Goal: Transaction & Acquisition: Purchase product/service

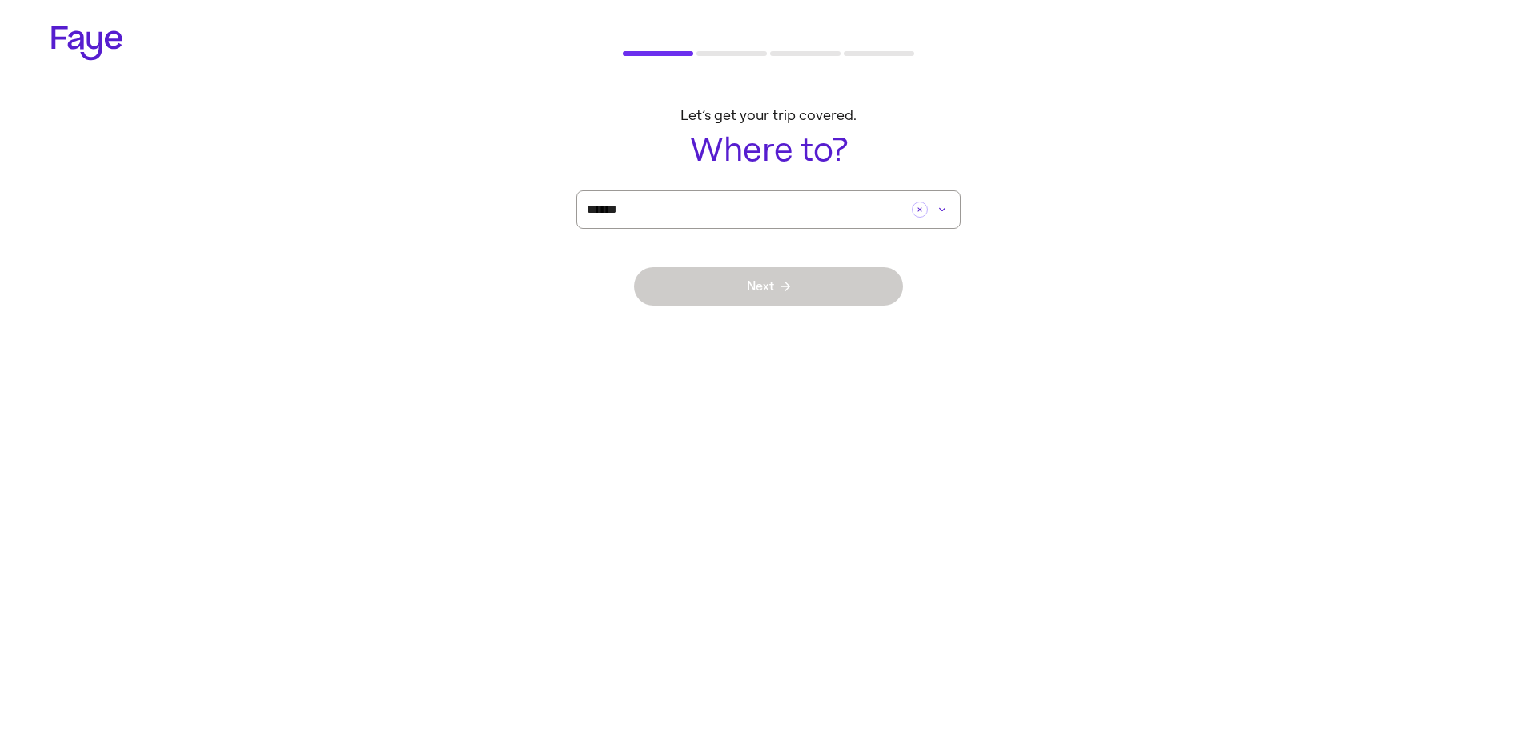
drag, startPoint x: 339, startPoint y: 358, endPoint x: 377, endPoint y: 348, distance: 39.6
click at [341, 344] on html "2.33.0 Let’s get your trip covered. Where to? ****** Next" at bounding box center [768, 172] width 1537 height 344
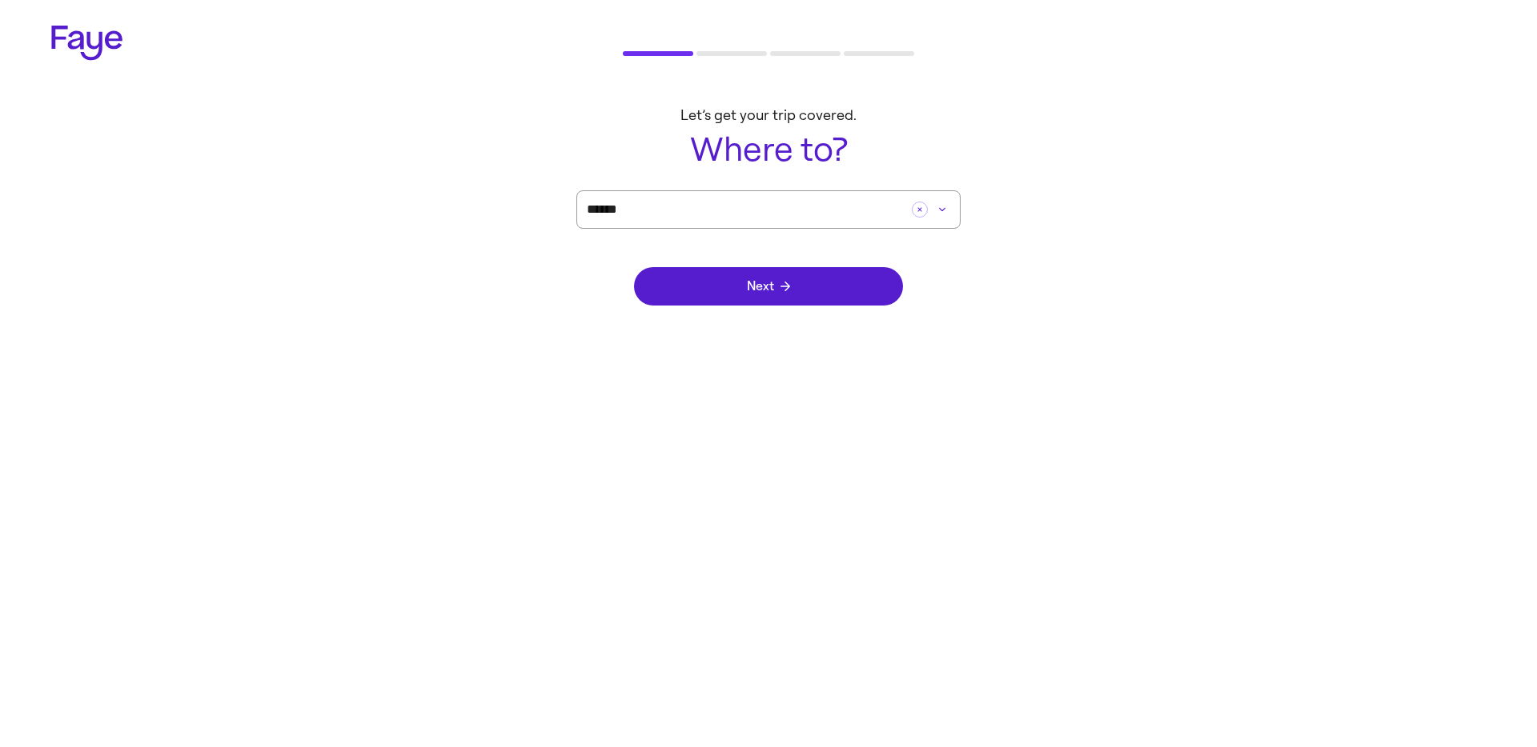
click at [703, 311] on div "Next" at bounding box center [768, 286] width 269 height 115
click at [706, 305] on div "Next" at bounding box center [768, 286] width 269 height 115
click at [691, 307] on div "Next" at bounding box center [768, 286] width 269 height 115
click at [708, 317] on div "Next" at bounding box center [768, 286] width 269 height 115
click at [720, 290] on button "Next" at bounding box center [768, 286] width 269 height 38
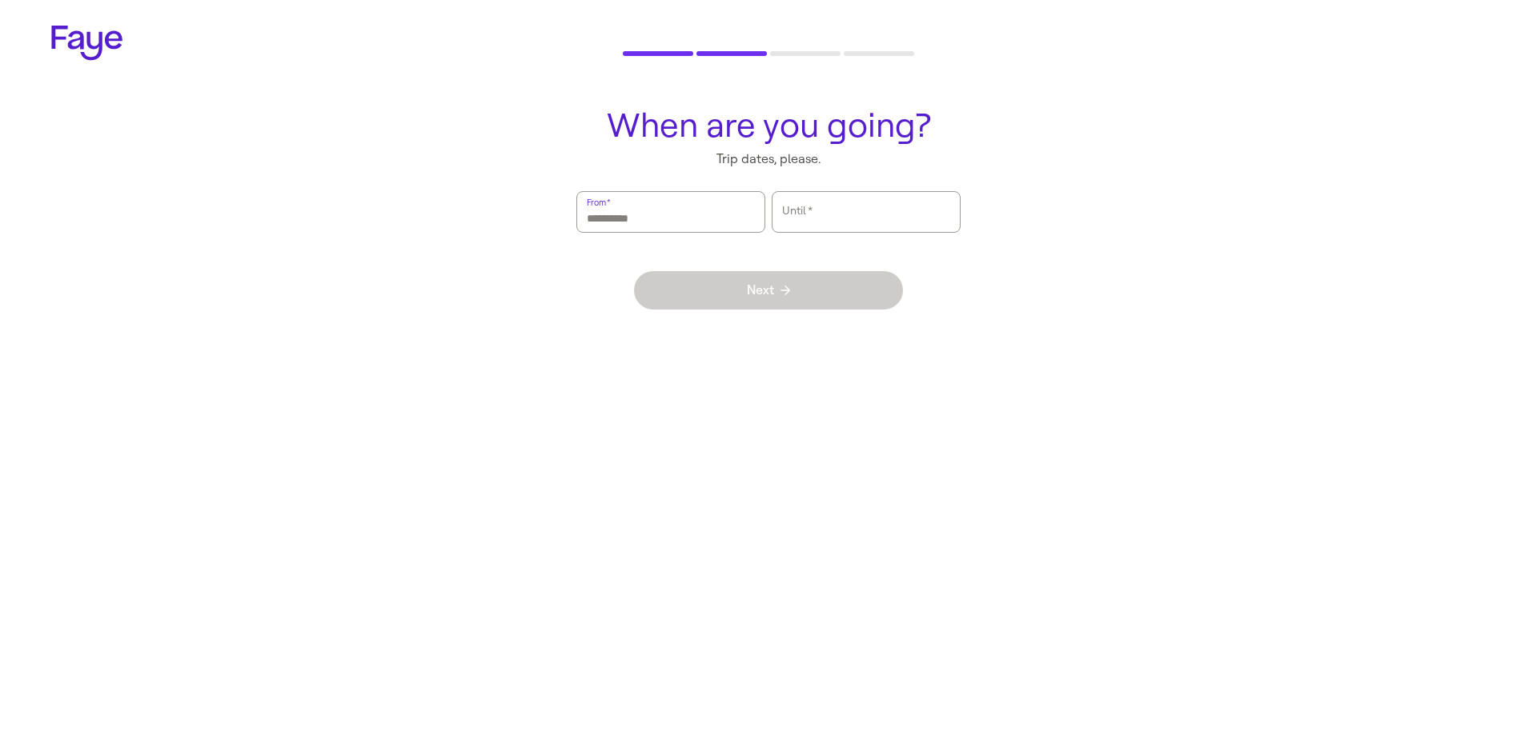
click at [667, 218] on input "From   *" at bounding box center [671, 212] width 168 height 37
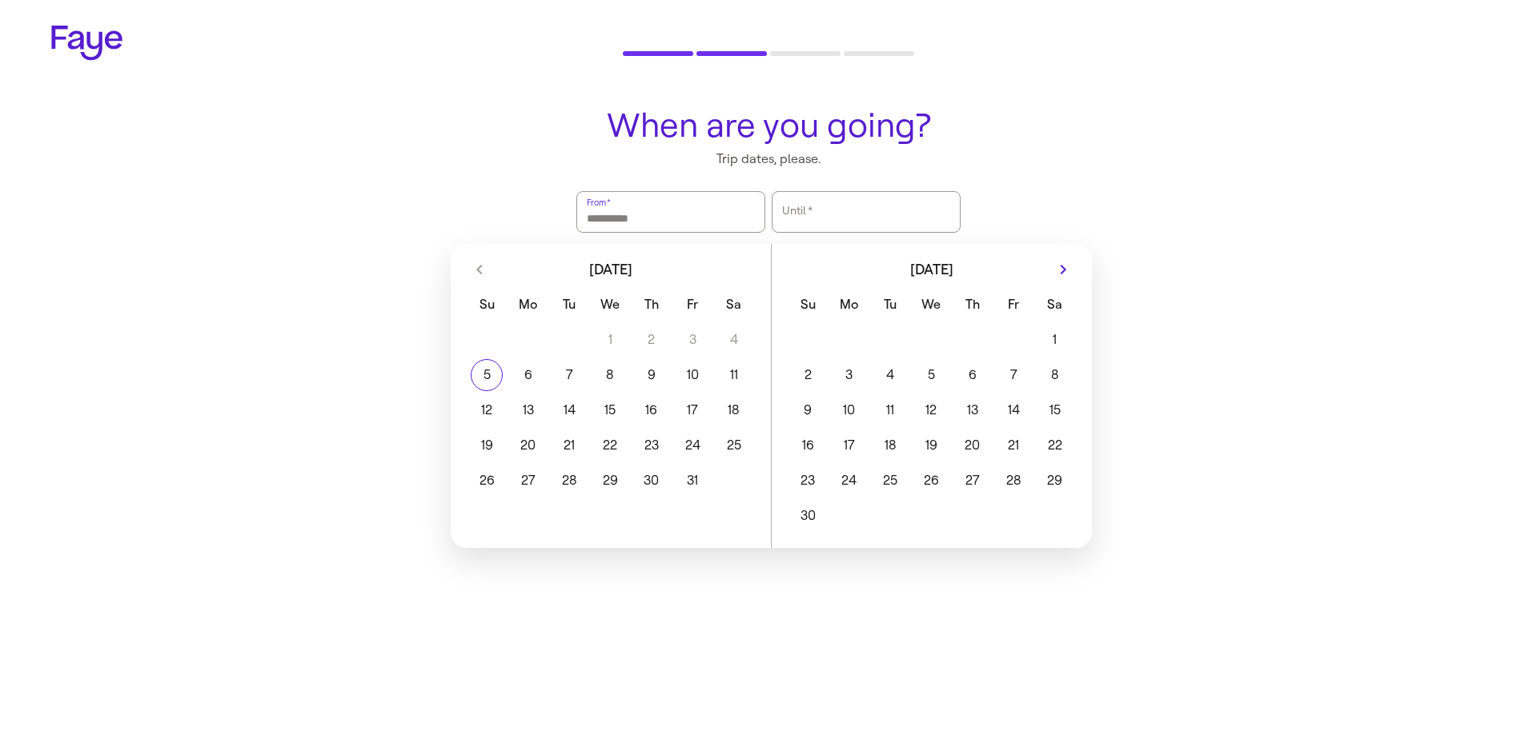
click at [826, 395] on button "9" at bounding box center [808, 411] width 41 height 32
click at [908, 402] on button "11" at bounding box center [889, 411] width 41 height 32
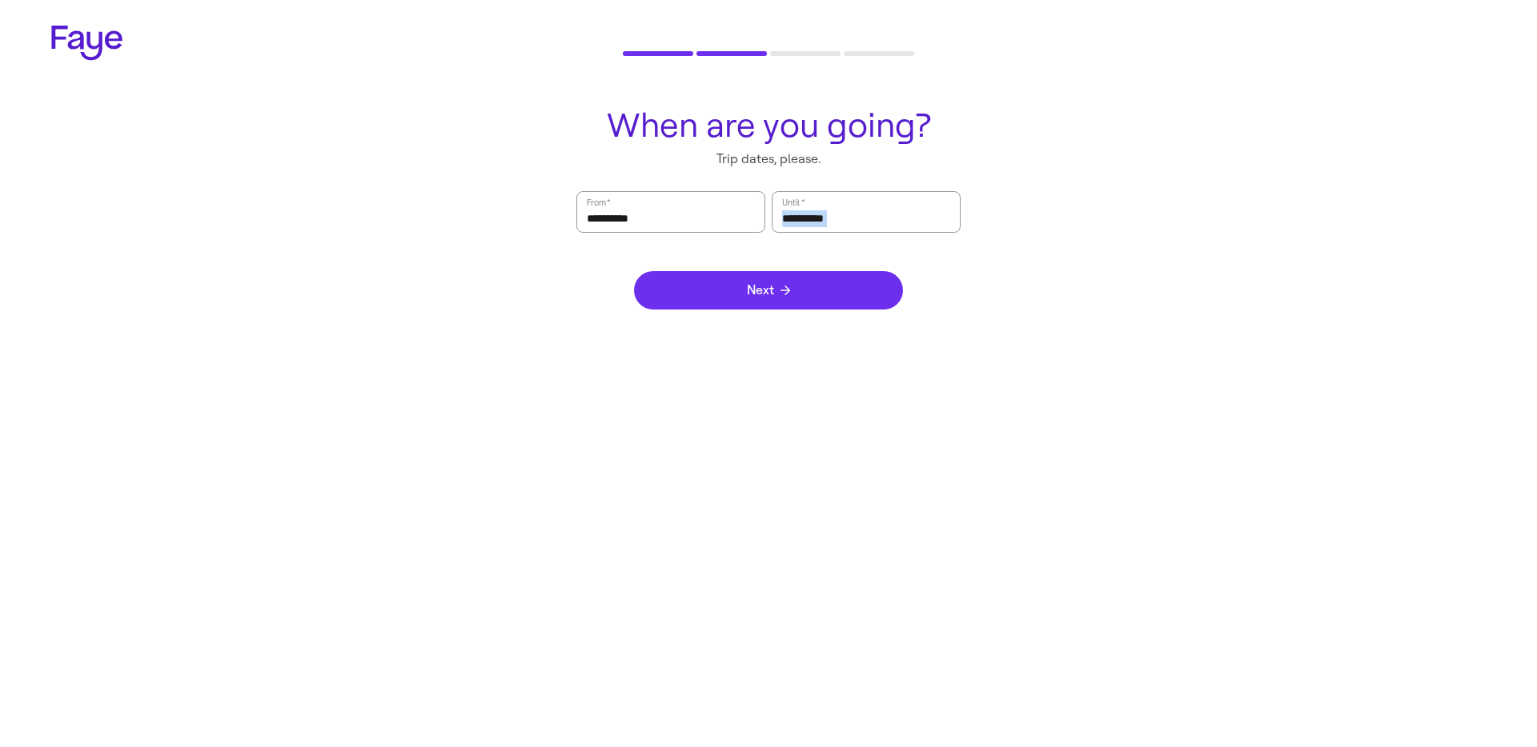
drag, startPoint x: 804, startPoint y: 300, endPoint x: 719, endPoint y: 277, distance: 88.0
click at [711, 297] on button "Next" at bounding box center [768, 290] width 269 height 38
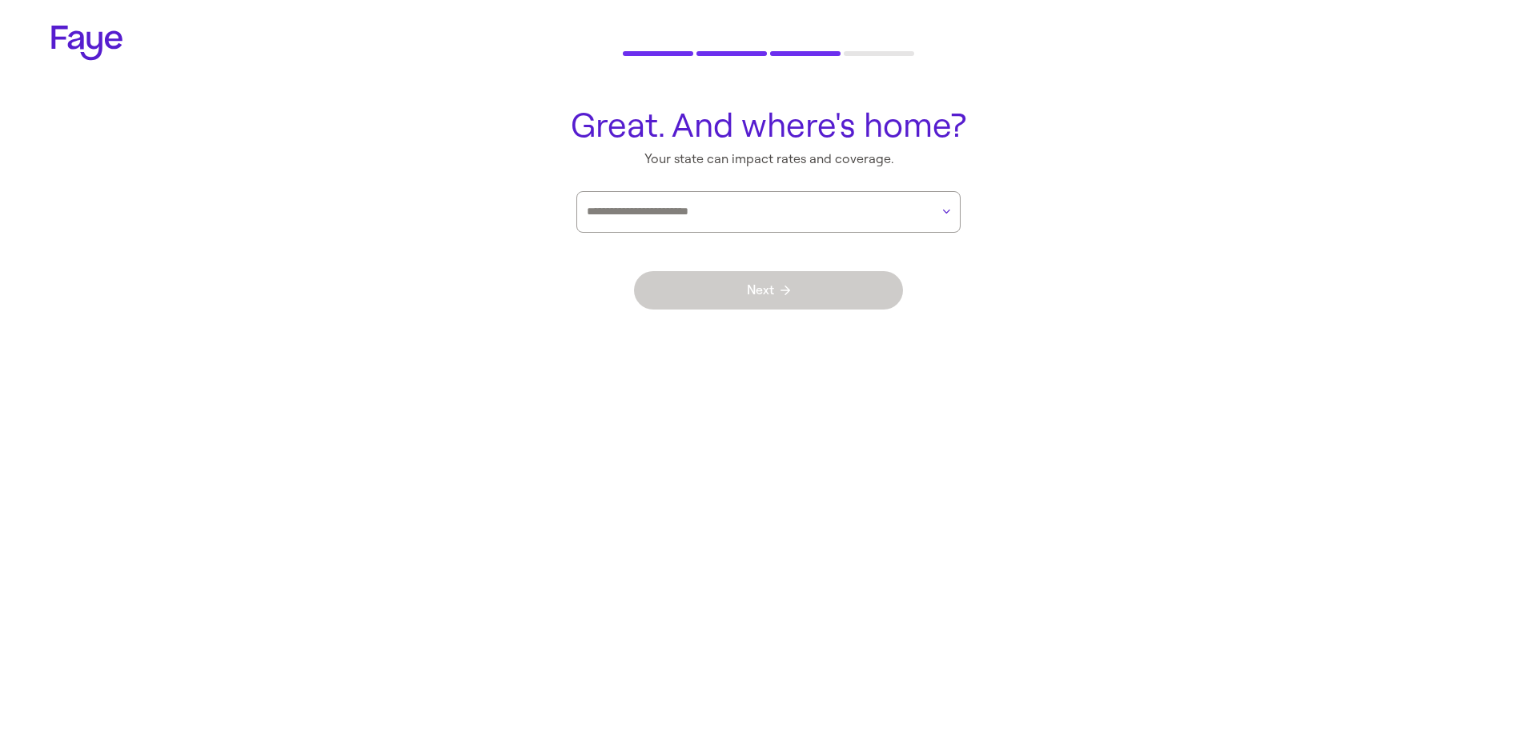
click at [708, 234] on div "Next" at bounding box center [768, 290] width 269 height 115
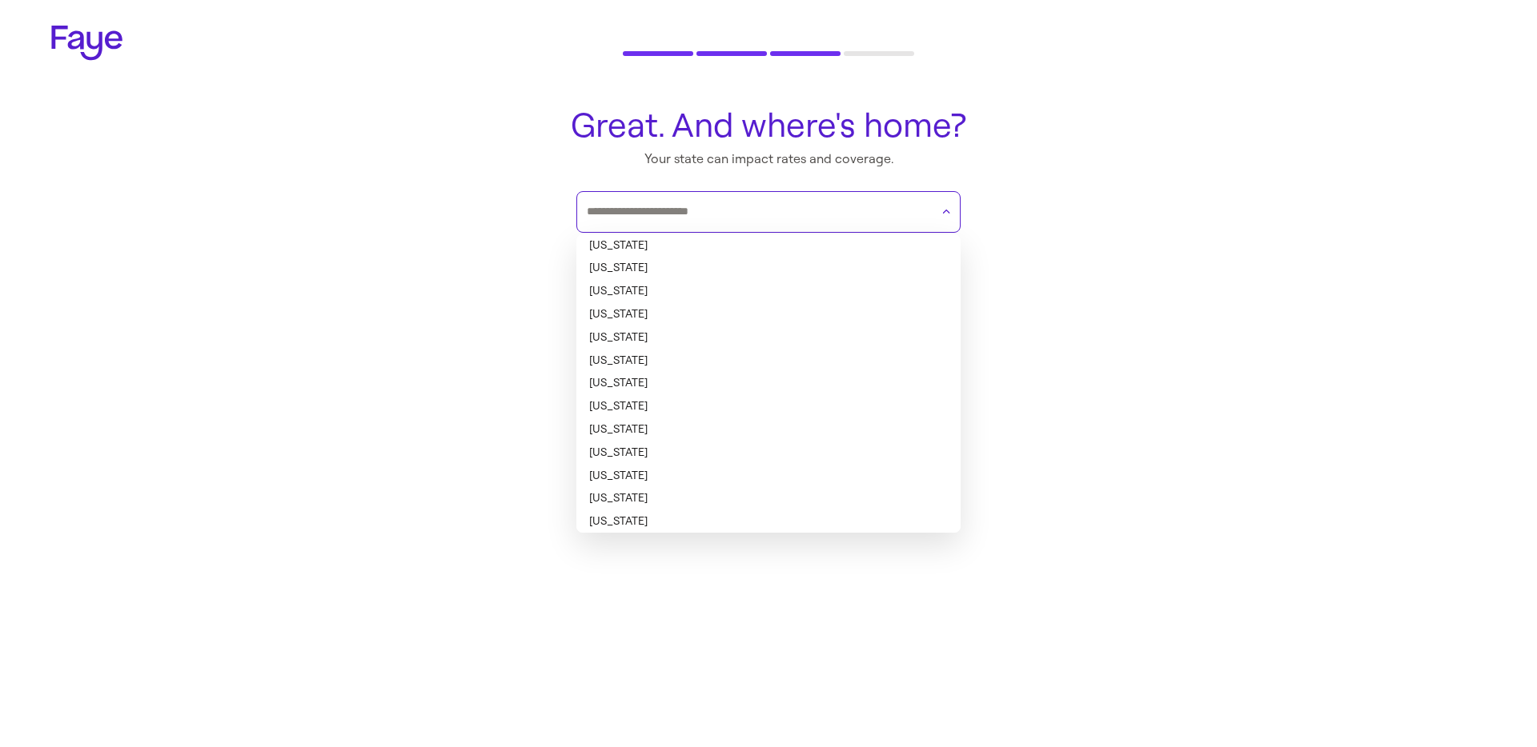
click at [710, 216] on input "text" at bounding box center [758, 212] width 343 height 24
click at [690, 343] on li "[US_STATE]" at bounding box center [768, 338] width 384 height 23
type input "**********"
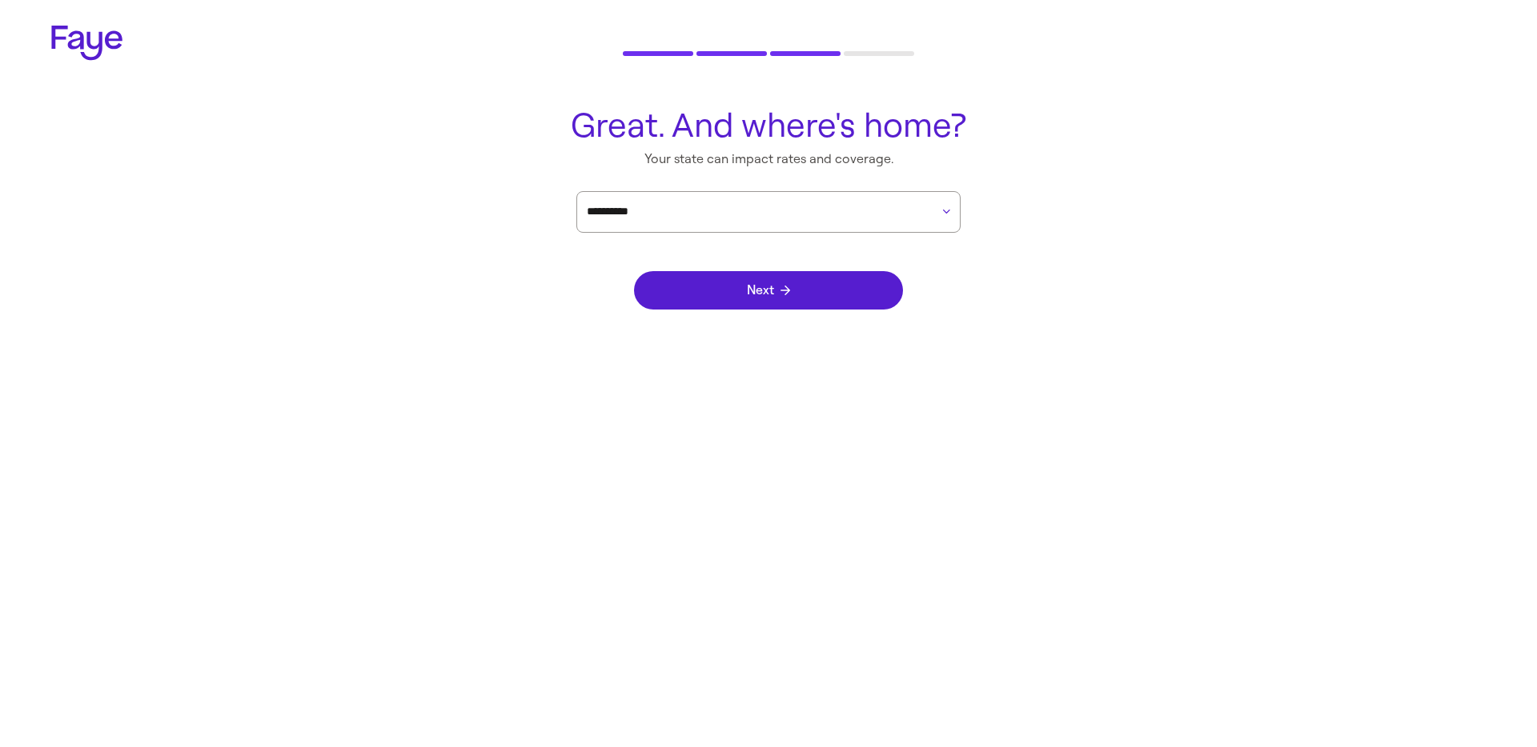
click at [710, 320] on div "Next" at bounding box center [768, 290] width 269 height 115
click at [732, 294] on button "Next" at bounding box center [768, 290] width 269 height 38
